Goal: Transaction & Acquisition: Download file/media

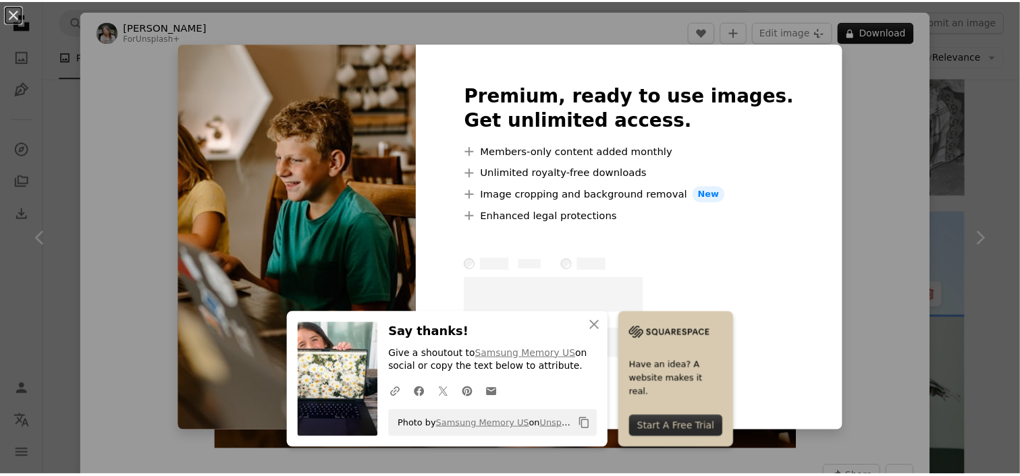
scroll to position [3963, 0]
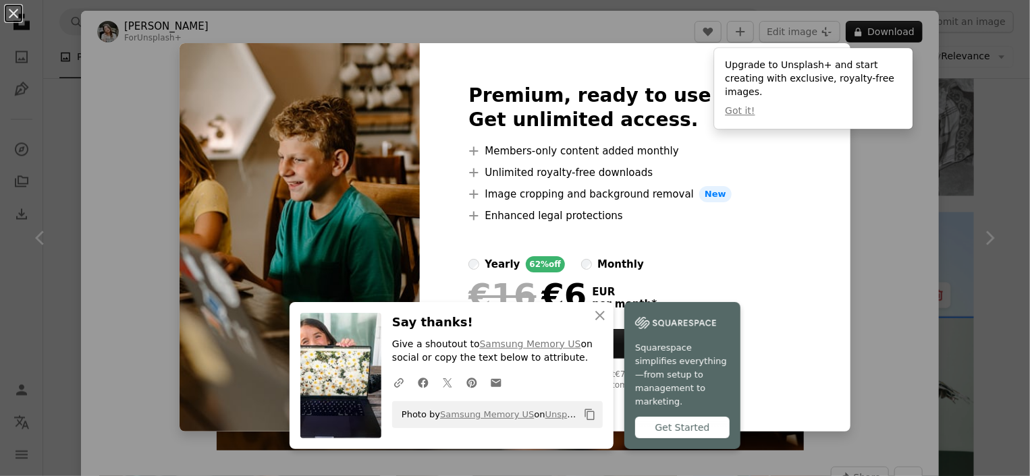
click at [885, 163] on div "An X shape Premium, ready to use images. Get unlimited access. A plus sign Memb…" at bounding box center [515, 238] width 1030 height 476
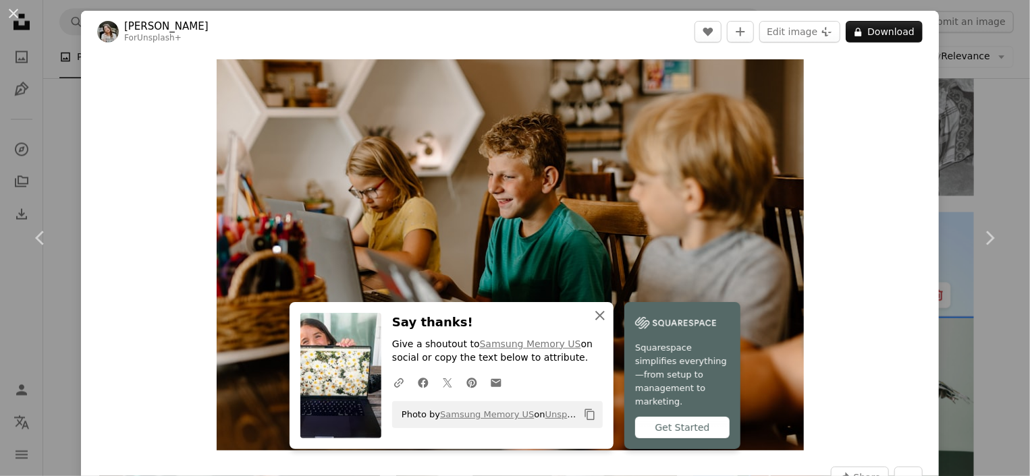
click at [595, 321] on icon "button" at bounding box center [599, 315] width 9 height 9
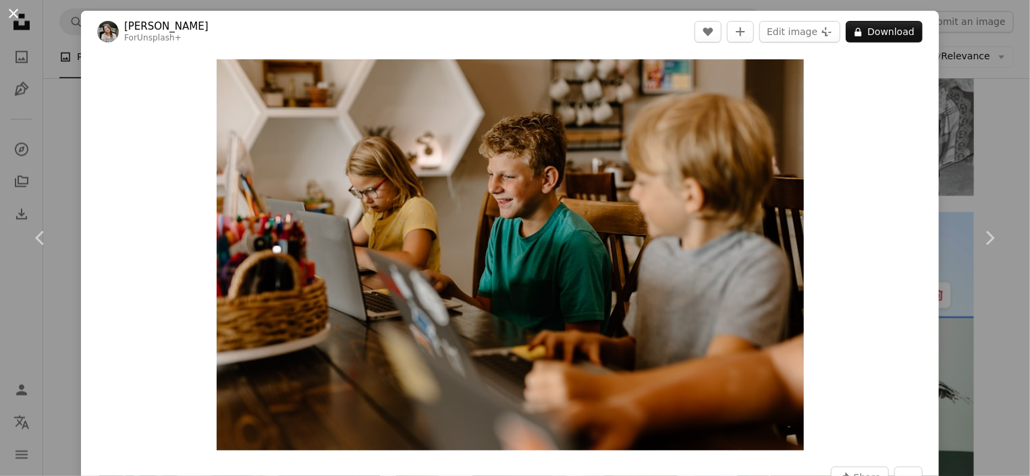
click at [15, 16] on button "An X shape" at bounding box center [13, 13] width 16 height 16
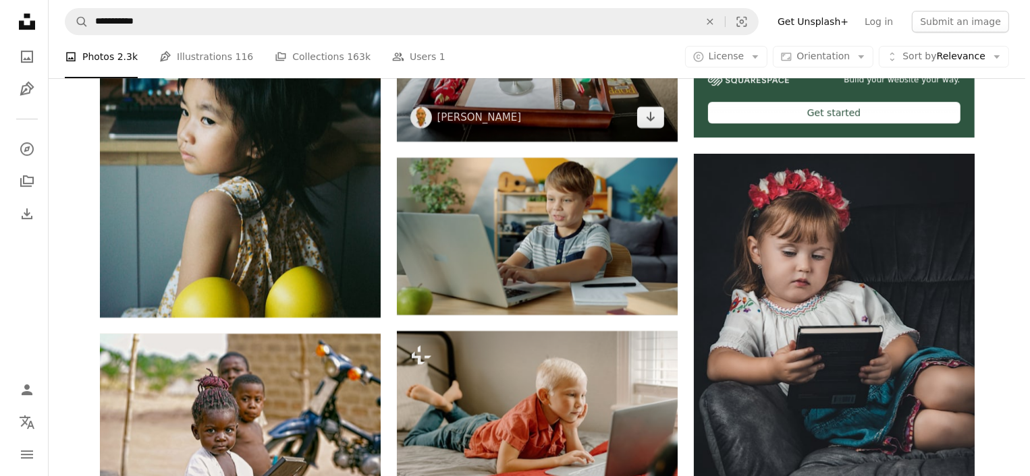
scroll to position [4435, 0]
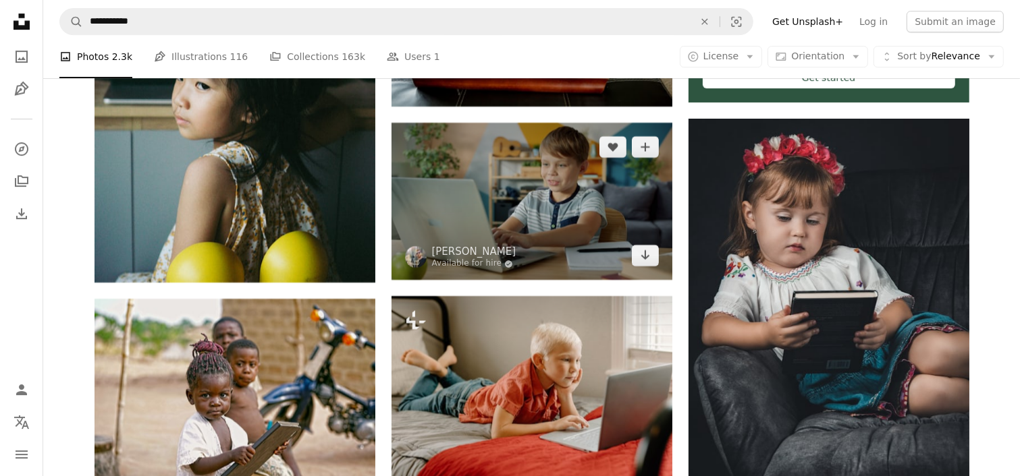
click at [560, 163] on img at bounding box center [531, 202] width 281 height 158
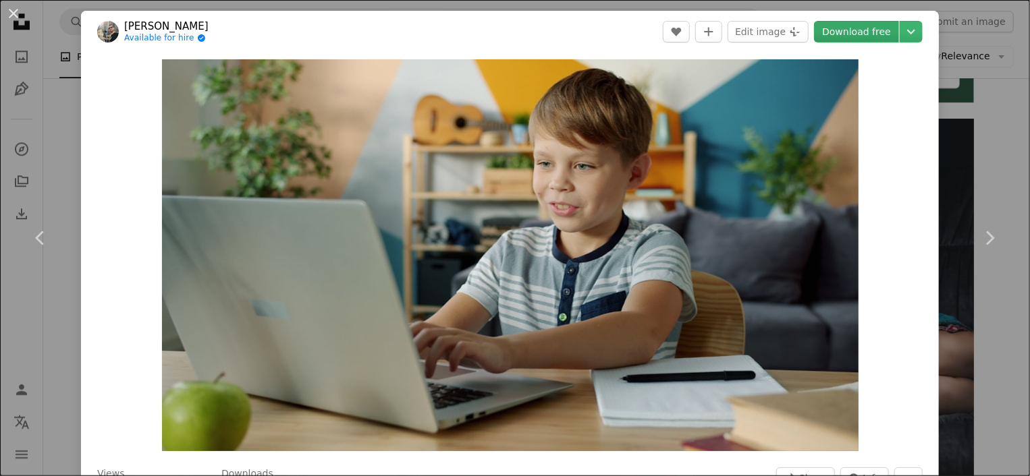
click at [856, 30] on link "Download free" at bounding box center [856, 32] width 85 height 22
